Goal: Ask a question

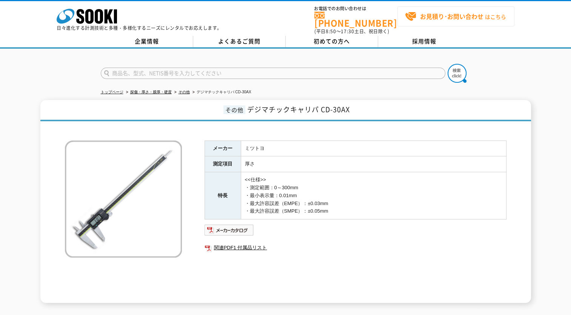
click at [417, 14] on span "お見積り･お問い合わせ はこちら" at bounding box center [455, 16] width 101 height 11
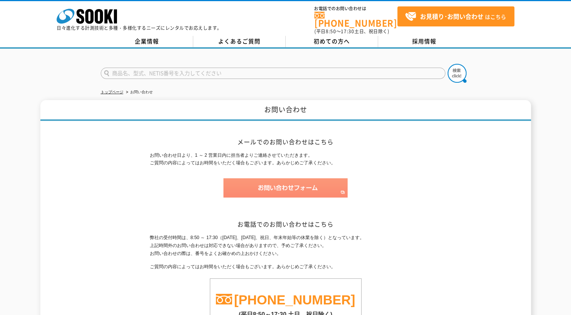
click at [290, 187] on img at bounding box center [285, 187] width 124 height 19
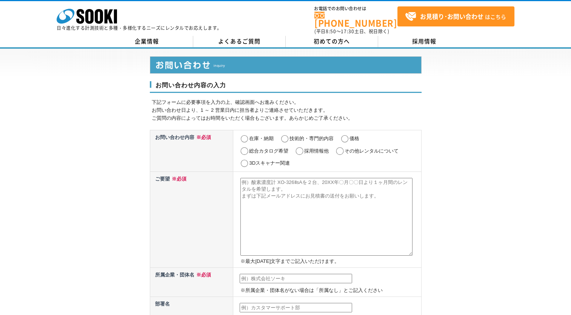
click at [244, 135] on input "在庫・納期" at bounding box center [244, 139] width 9 height 8
radio input "true"
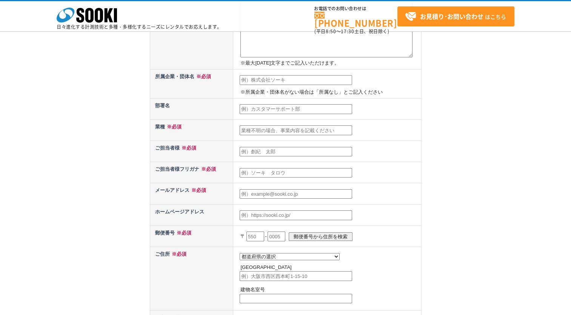
scroll to position [327, 0]
